Goal: Communication & Community: Share content

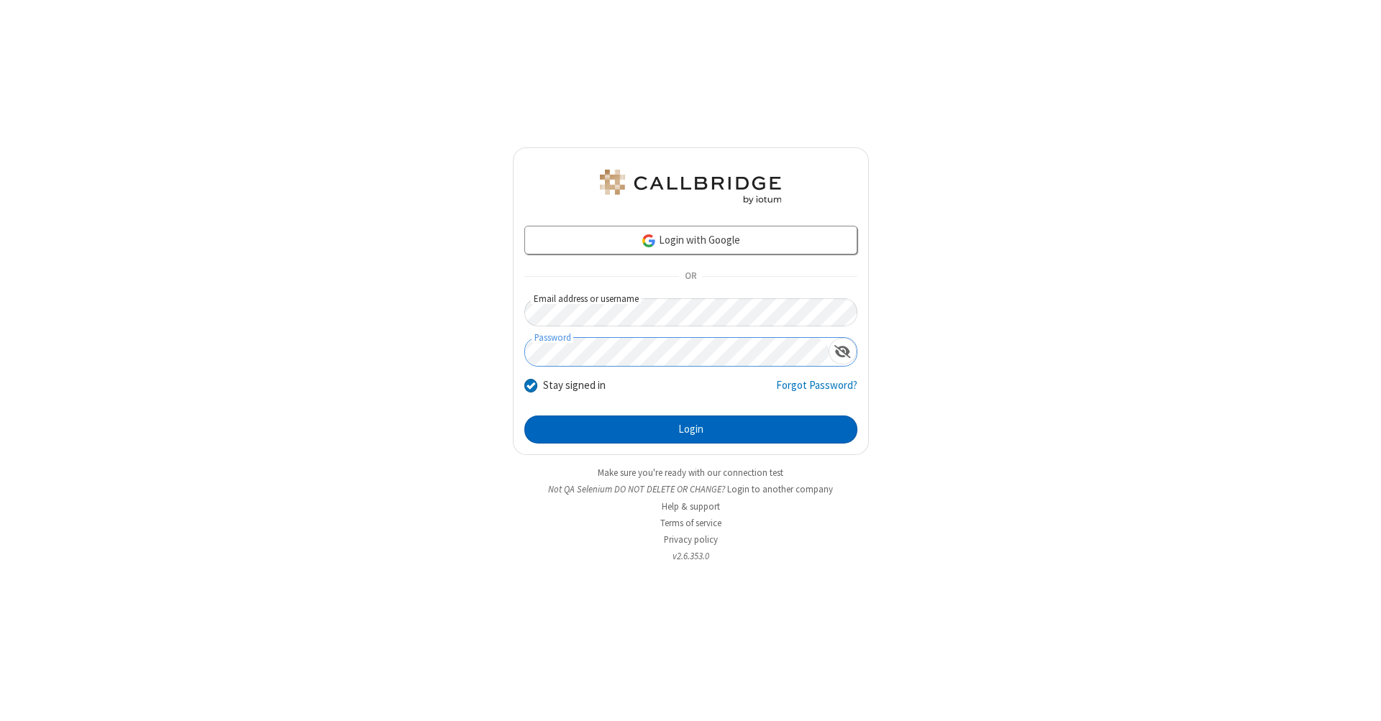
click at [690, 430] on button "Login" at bounding box center [690, 430] width 333 height 29
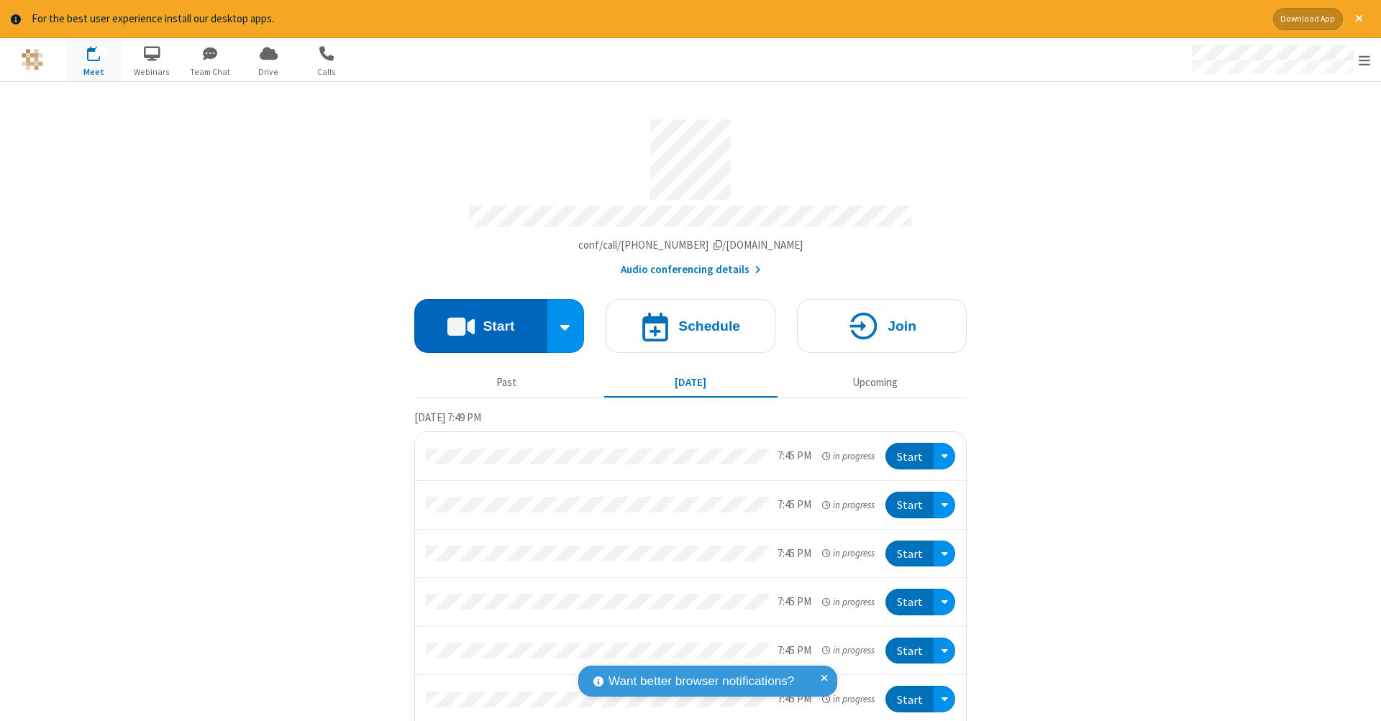
click at [475, 319] on button "Start" at bounding box center [480, 326] width 133 height 54
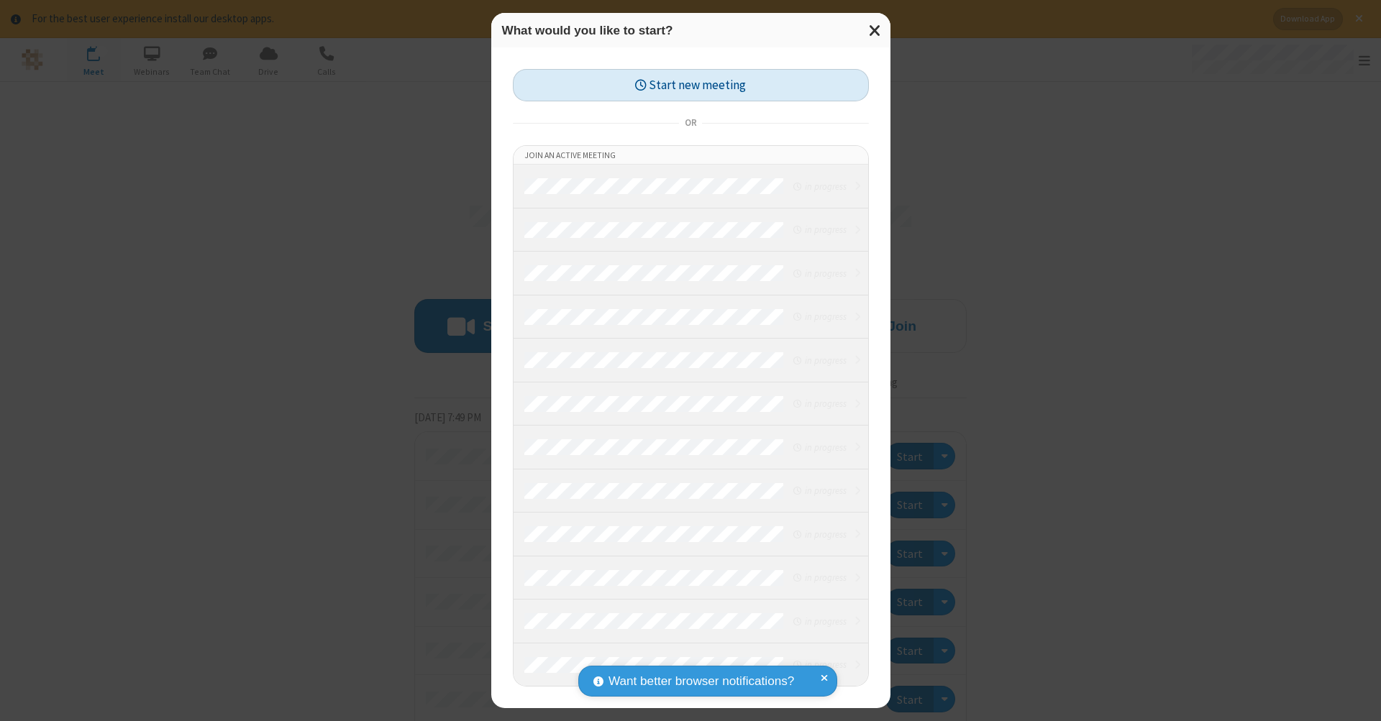
click at [690, 85] on button "Start new meeting" at bounding box center [691, 85] width 356 height 32
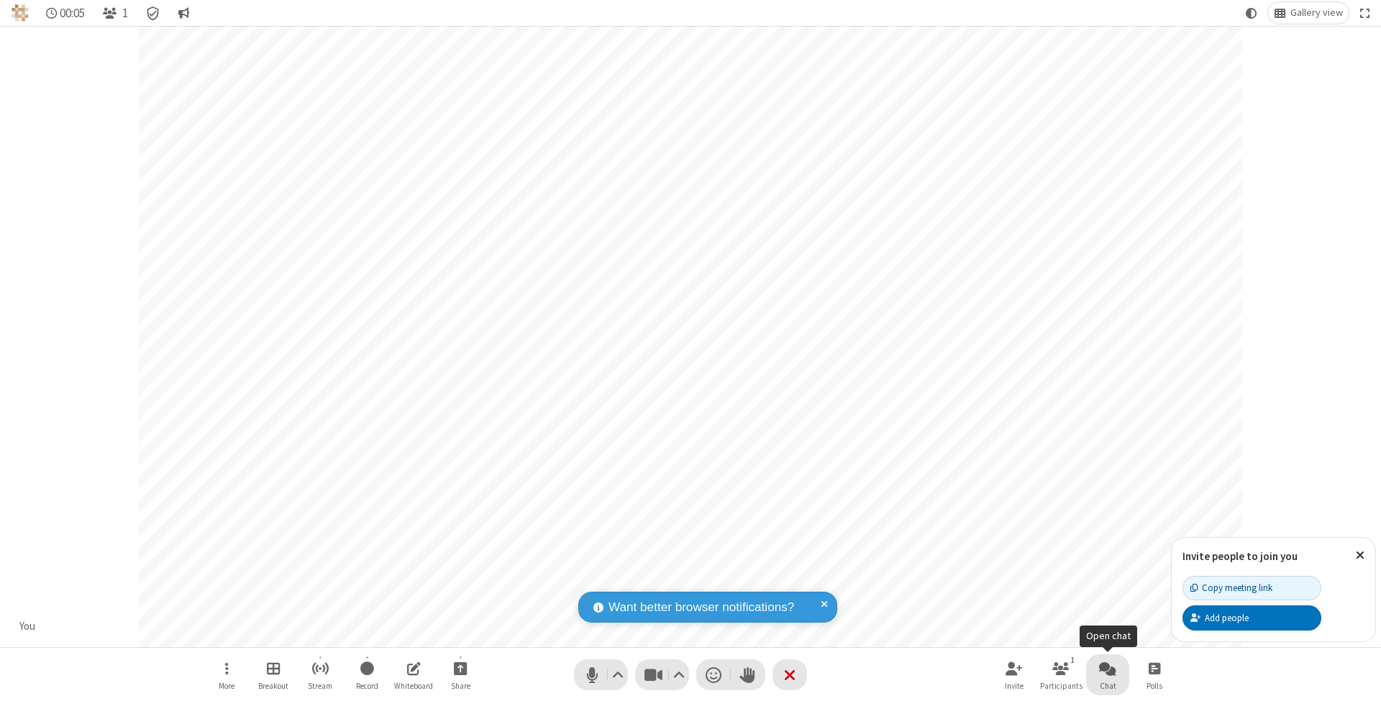
click at [1107, 668] on span "Open chat" at bounding box center [1107, 668] width 17 height 18
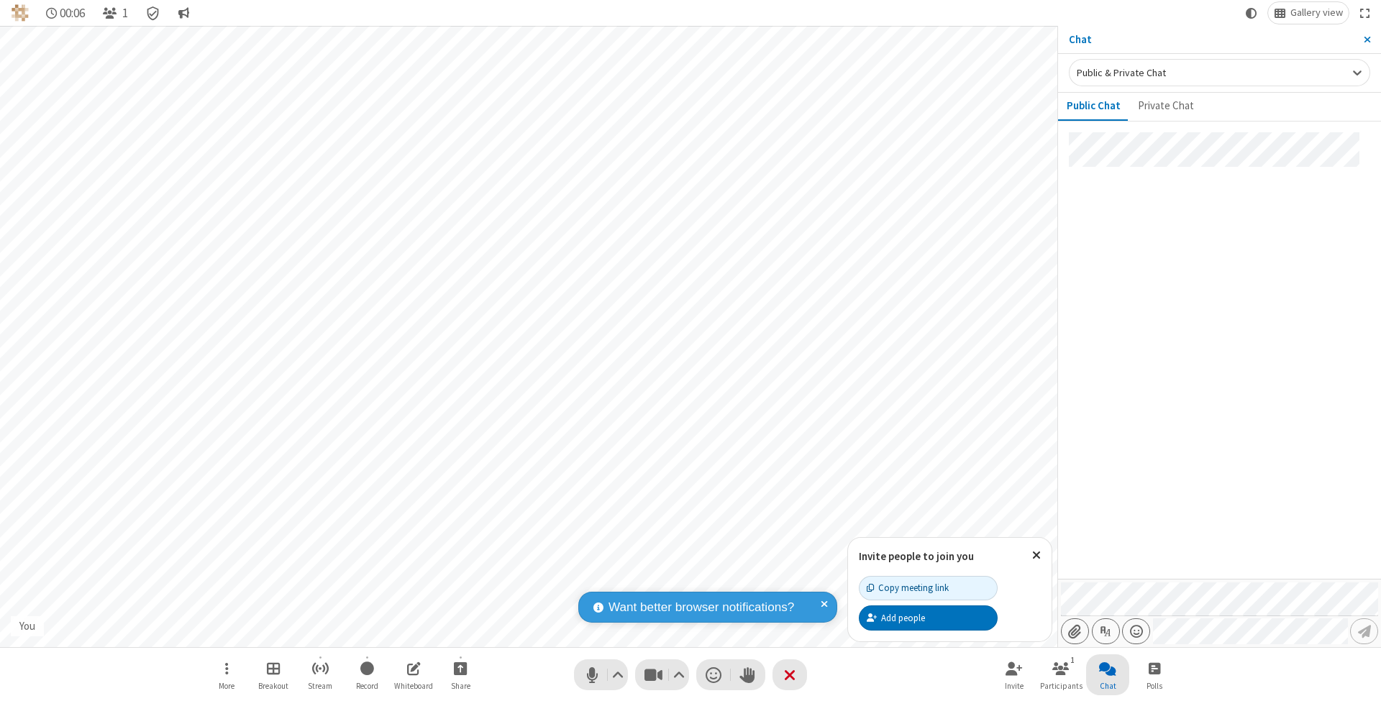
type input "C:\fakepath\doc_test.docx"
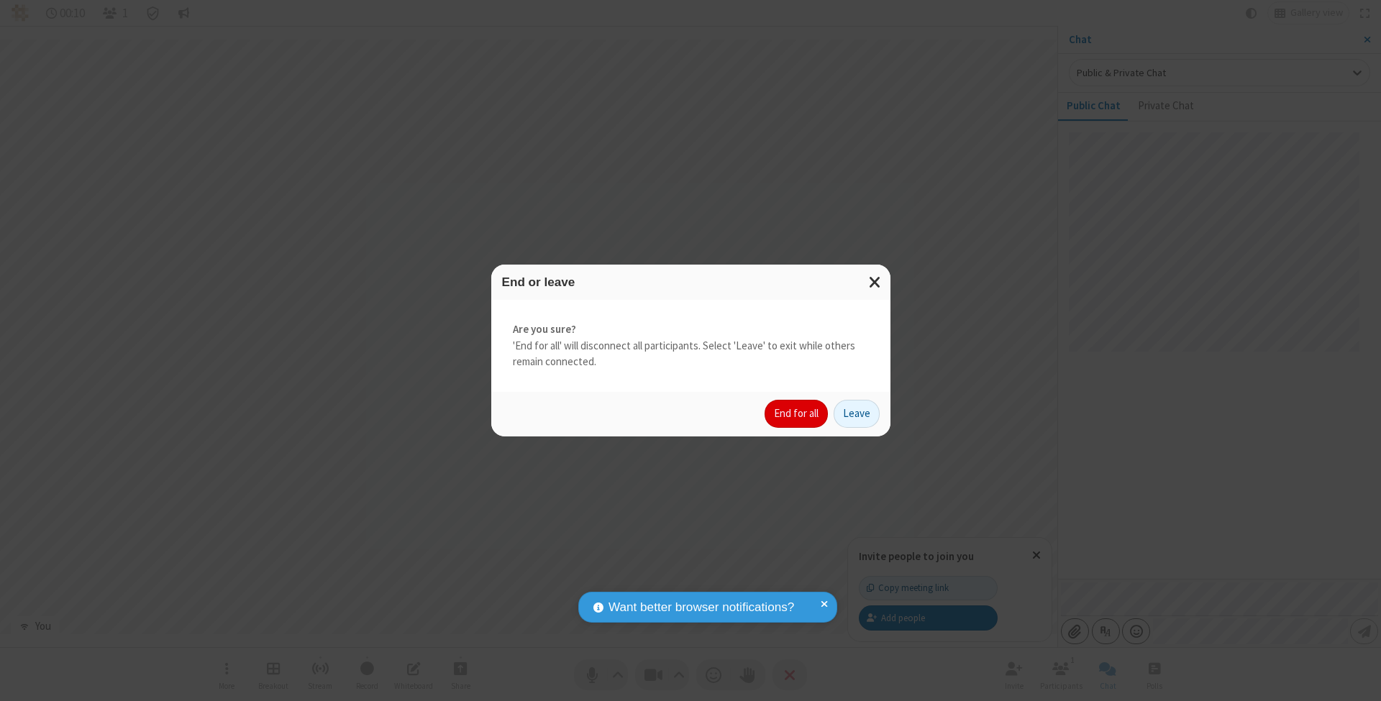
click at [797, 413] on button "End for all" at bounding box center [795, 414] width 63 height 29
